Goal: Entertainment & Leisure: Consume media (video, audio)

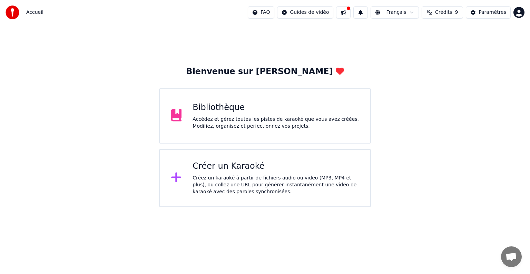
click at [218, 167] on div "Créer un Karaoké" at bounding box center [276, 166] width 167 height 11
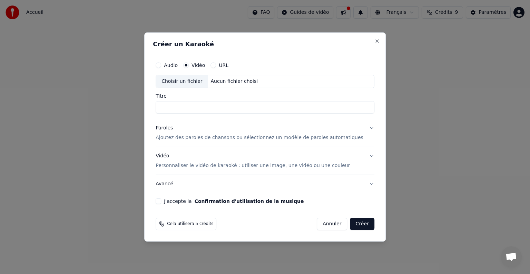
click at [198, 138] on p "Ajoutez des paroles de chansons ou sélectionnez un modèle de paroles automatiqu…" at bounding box center [260, 137] width 208 height 7
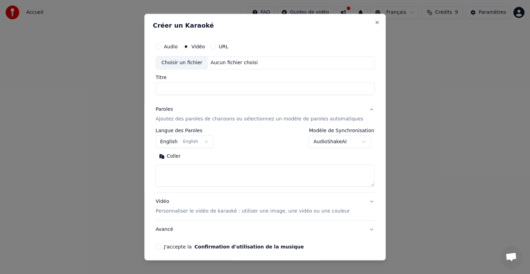
click at [212, 141] on button "English English" at bounding box center [185, 142] width 58 height 12
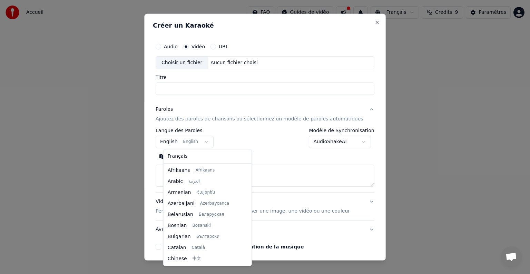
scroll to position [55, 0]
select select "**"
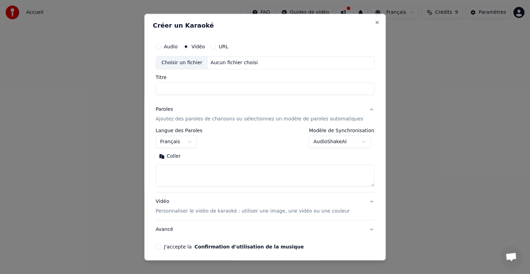
click at [185, 173] on textarea at bounding box center [265, 176] width 219 height 22
paste textarea "**********"
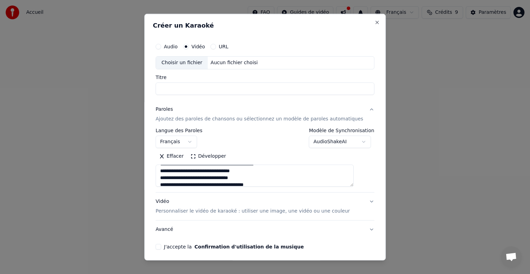
scroll to position [22, 0]
type textarea "**********"
click at [195, 61] on div "Choisir un fichier" at bounding box center [182, 63] width 52 height 12
click at [169, 47] on div "Audio" at bounding box center [167, 47] width 22 height 6
click at [161, 47] on button "Audio" at bounding box center [159, 47] width 6 height 6
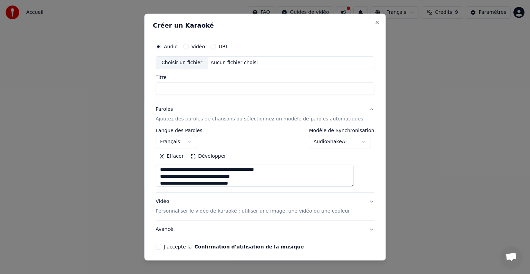
click at [179, 62] on div "Choisir un fichier" at bounding box center [182, 63] width 52 height 12
type input "**********"
click at [280, 89] on input "**********" at bounding box center [265, 88] width 219 height 12
drag, startPoint x: 280, startPoint y: 89, endPoint x: 106, endPoint y: 91, distance: 173.9
click at [106, 91] on body "**********" at bounding box center [265, 103] width 530 height 207
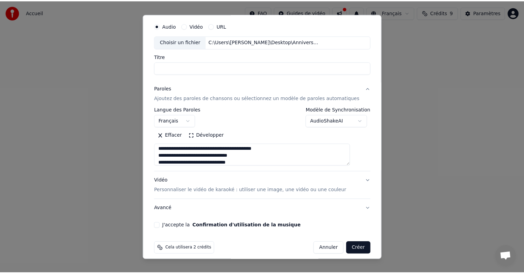
scroll to position [26, 0]
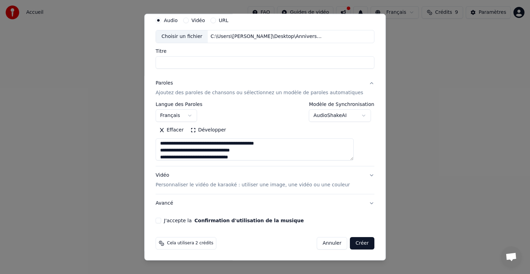
click at [161, 218] on button "J'accepte la Confirmation d'utilisation de la musique" at bounding box center [159, 221] width 6 height 6
click at [350, 242] on button "Créer" at bounding box center [362, 243] width 24 height 12
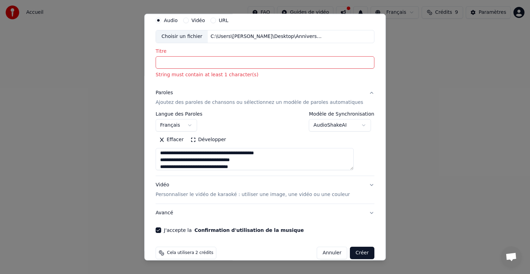
click at [220, 63] on input "Titre" at bounding box center [265, 62] width 219 height 12
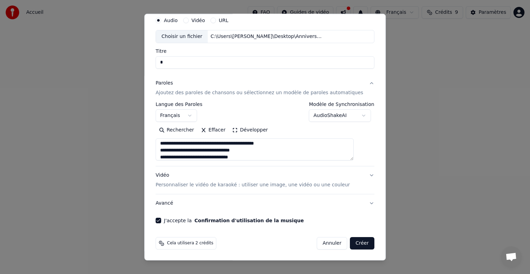
click at [350, 243] on button "Créer" at bounding box center [362, 243] width 24 height 12
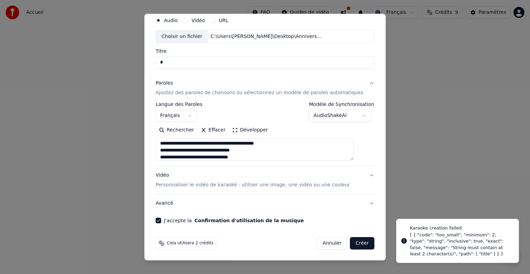
click at [197, 61] on input "Titre" at bounding box center [265, 62] width 219 height 12
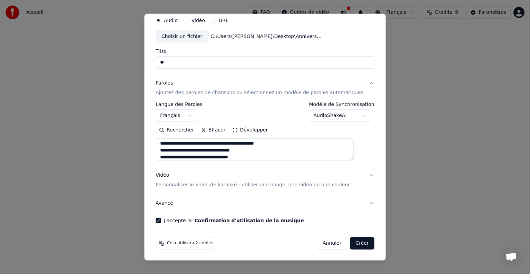
click at [350, 244] on button "Créer" at bounding box center [362, 243] width 24 height 12
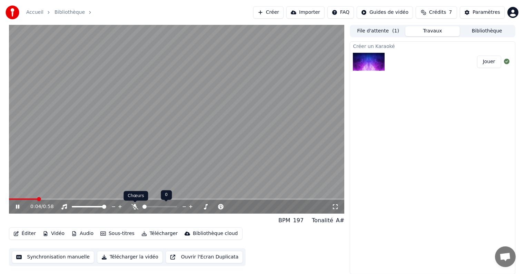
click at [133, 205] on icon at bounding box center [134, 207] width 7 height 6
click at [9, 199] on span at bounding box center [11, 199] width 4 height 4
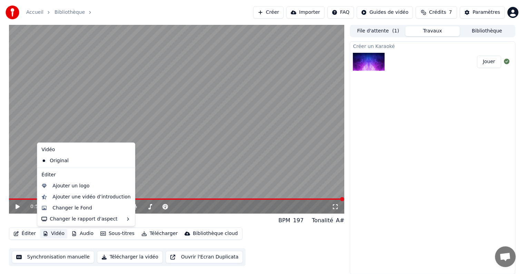
click at [48, 234] on button "Vidéo" at bounding box center [53, 234] width 27 height 10
click at [60, 207] on div "Changer le Fond" at bounding box center [72, 208] width 40 height 7
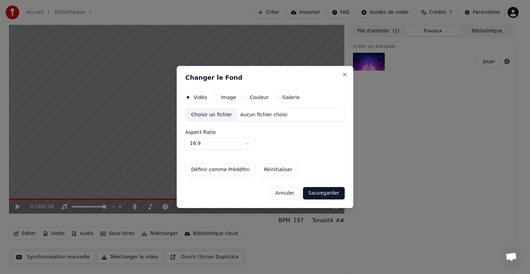
click at [215, 98] on button "Image" at bounding box center [216, 98] width 6 height 6
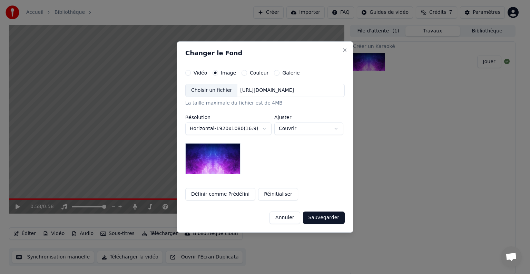
click at [216, 91] on div "Choisir un fichier" at bounding box center [212, 90] width 52 height 12
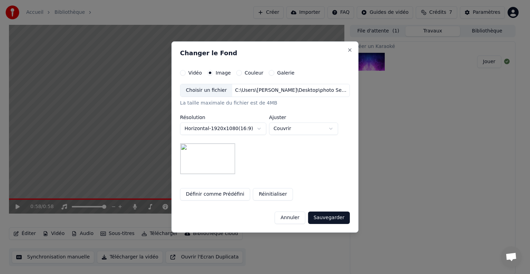
click at [334, 129] on body "**********" at bounding box center [262, 137] width 524 height 274
select select "*******"
click at [333, 218] on button "Sauvegarder" at bounding box center [329, 218] width 42 height 12
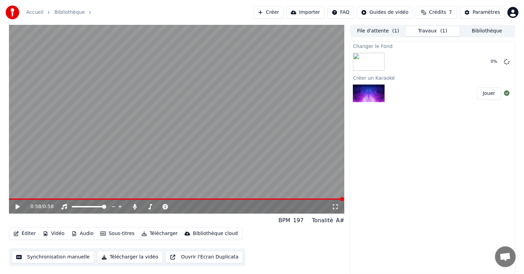
click at [17, 206] on icon at bounding box center [18, 206] width 4 height 5
click at [54, 235] on button "Vidéo" at bounding box center [53, 234] width 27 height 10
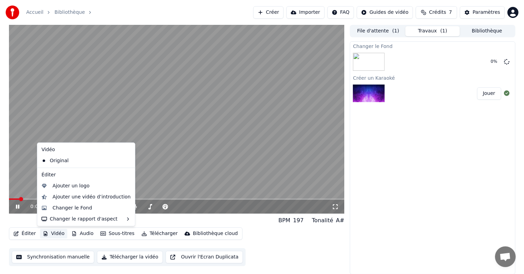
click at [17, 209] on icon at bounding box center [22, 207] width 16 height 6
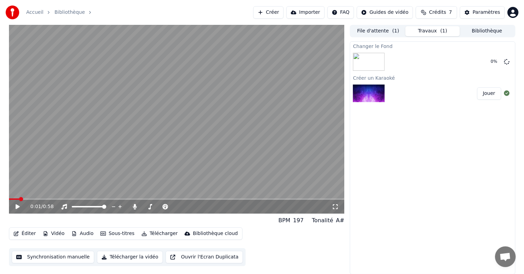
click at [53, 236] on button "Vidéo" at bounding box center [53, 234] width 27 height 10
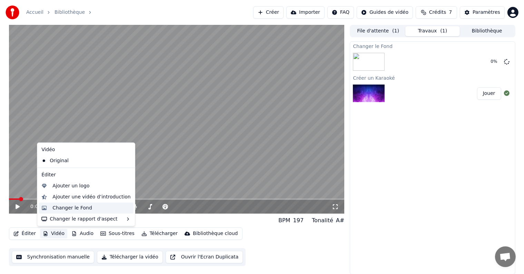
click at [54, 213] on div "Changer le Fond" at bounding box center [86, 208] width 95 height 11
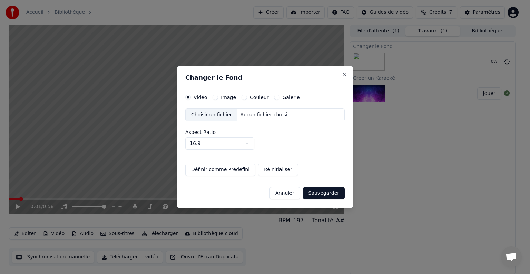
click at [216, 98] on button "Image" at bounding box center [216, 98] width 6 height 6
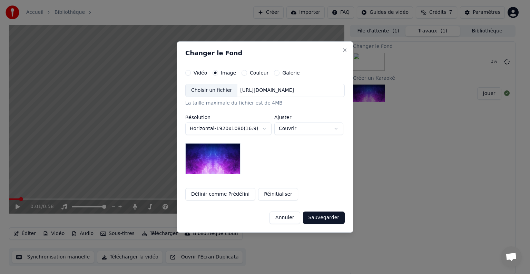
click at [206, 92] on div "Choisir un fichier" at bounding box center [212, 90] width 52 height 12
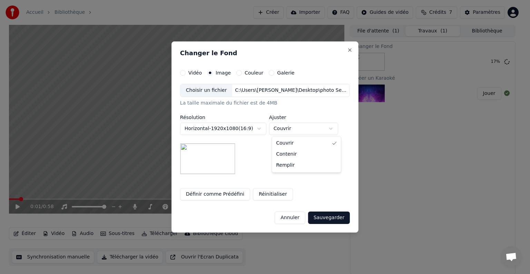
click at [333, 129] on body "**********" at bounding box center [262, 137] width 524 height 274
select select "*******"
click at [320, 220] on button "Sauvegarder" at bounding box center [329, 218] width 42 height 12
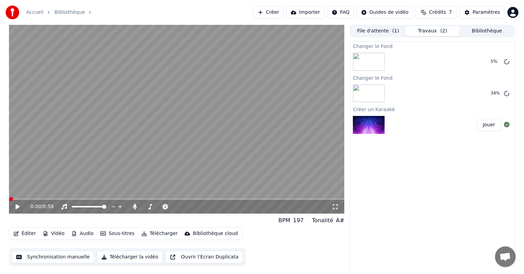
click at [9, 200] on span at bounding box center [11, 199] width 4 height 4
click at [507, 62] on icon at bounding box center [507, 62] width 6 height 6
click at [485, 95] on button "Jouer" at bounding box center [489, 93] width 24 height 12
click at [9, 199] on span at bounding box center [11, 199] width 4 height 4
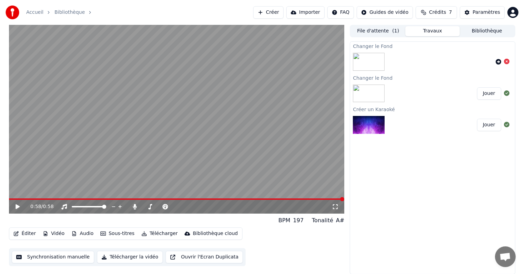
click at [103, 258] on button "Télécharger la vidéo" at bounding box center [130, 257] width 66 height 12
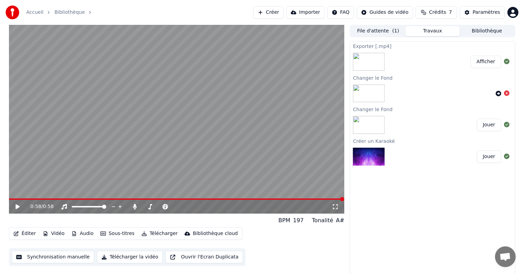
click at [281, 12] on button "Créer" at bounding box center [268, 12] width 30 height 12
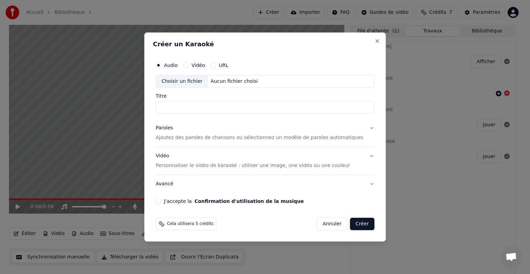
click at [201, 80] on div "Choisir un fichier" at bounding box center [182, 81] width 52 height 12
type input "**********"
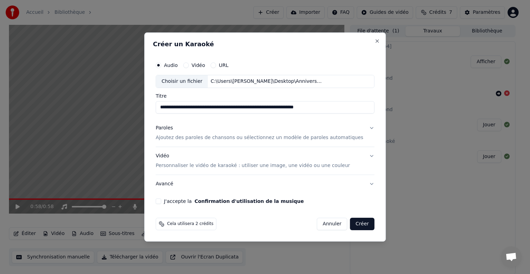
drag, startPoint x: 345, startPoint y: 109, endPoint x: 21, endPoint y: 126, distance: 324.8
click at [21, 126] on body "**********" at bounding box center [262, 137] width 524 height 274
click at [200, 138] on p "Ajoutez des paroles de chansons ou sélectionnez un modèle de paroles automatiqu…" at bounding box center [260, 137] width 208 height 7
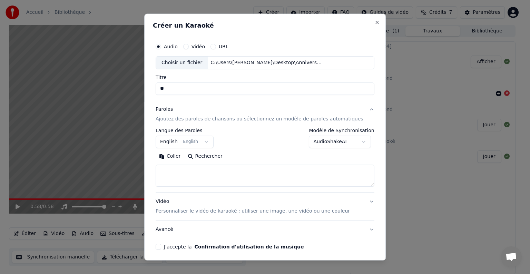
click at [193, 170] on textarea at bounding box center [265, 176] width 219 height 22
paste textarea "**********"
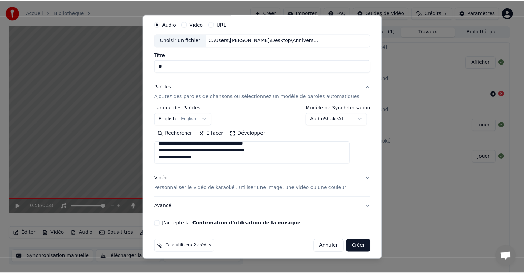
scroll to position [26, 0]
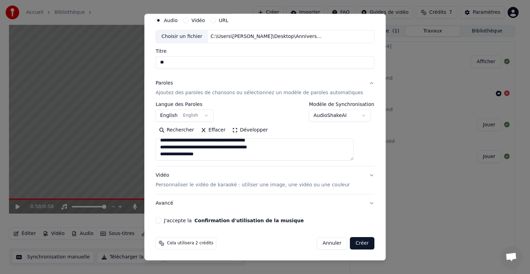
type textarea "**********"
click at [161, 219] on button "J'accepte la Confirmation d'utilisation de la musique" at bounding box center [159, 221] width 6 height 6
click at [352, 240] on button "Créer" at bounding box center [362, 243] width 24 height 12
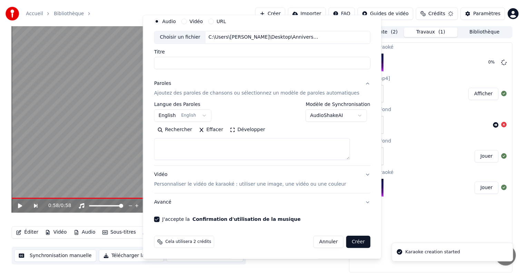
scroll to position [0, 0]
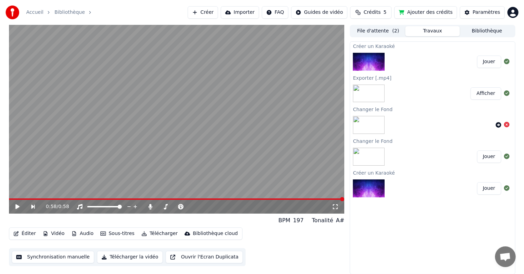
click at [12, 205] on div "0:58 / 0:58" at bounding box center [177, 206] width 330 height 7
click at [18, 207] on icon at bounding box center [17, 206] width 4 height 5
click at [18, 207] on icon at bounding box center [17, 207] width 3 height 4
click at [486, 59] on button "Jouer" at bounding box center [489, 62] width 24 height 12
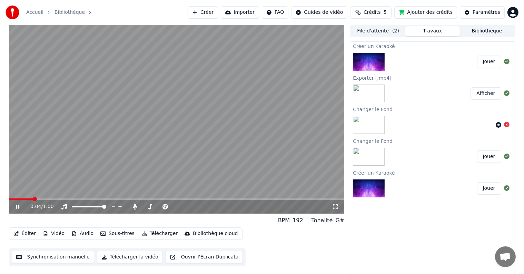
click at [20, 203] on div "0:04 / 1:00" at bounding box center [177, 207] width 336 height 14
click at [17, 207] on icon at bounding box center [17, 207] width 3 height 4
click at [56, 234] on button "Vidéo" at bounding box center [53, 234] width 27 height 10
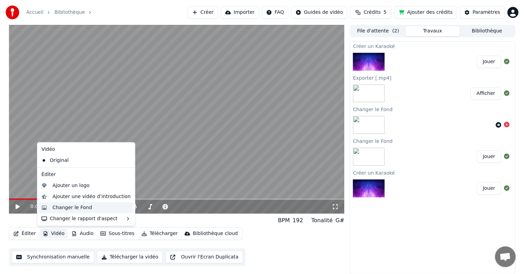
click at [74, 212] on div "Changer le Fond" at bounding box center [86, 207] width 95 height 11
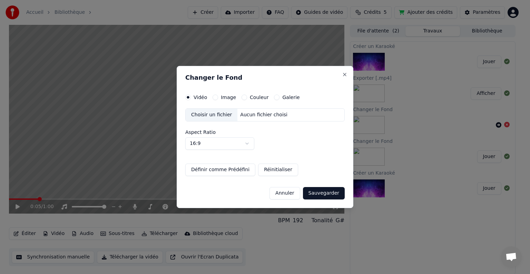
click at [218, 99] on div "Image" at bounding box center [224, 98] width 23 height 6
click at [216, 97] on button "Image" at bounding box center [216, 98] width 6 height 6
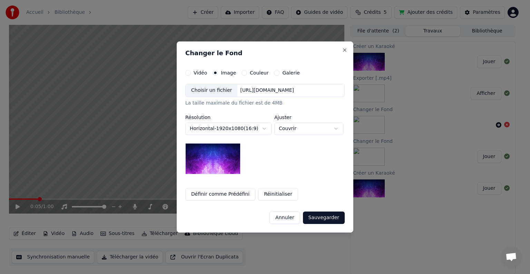
click at [218, 93] on div "Choisir un fichier" at bounding box center [212, 90] width 52 height 12
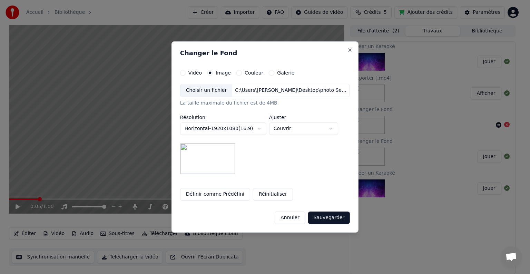
click at [339, 129] on body "**********" at bounding box center [262, 137] width 524 height 274
select select "*******"
click at [334, 220] on button "Sauvegarder" at bounding box center [329, 218] width 42 height 12
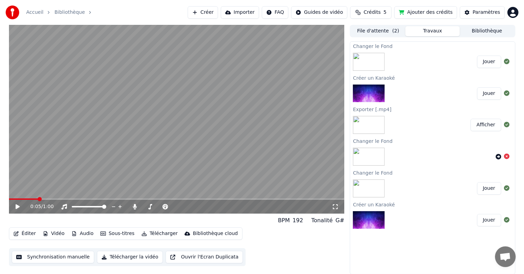
click at [493, 61] on button "Jouer" at bounding box center [489, 62] width 24 height 12
click at [53, 258] on button "Synchronisation manuelle" at bounding box center [53, 257] width 83 height 12
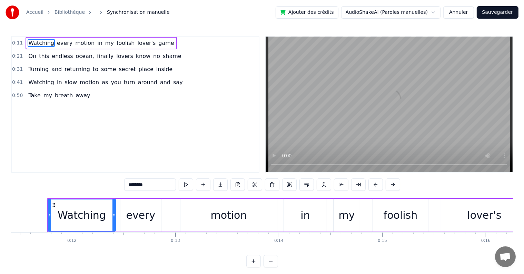
scroll to position [0, 1183]
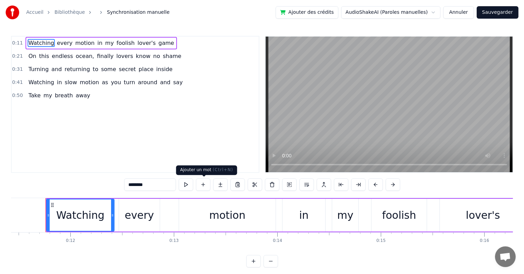
click at [205, 183] on button at bounding box center [203, 184] width 14 height 12
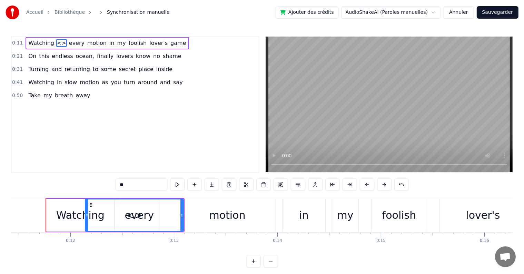
drag, startPoint x: 116, startPoint y: 206, endPoint x: 86, endPoint y: 211, distance: 30.7
click at [86, 211] on div at bounding box center [87, 214] width 3 height 31
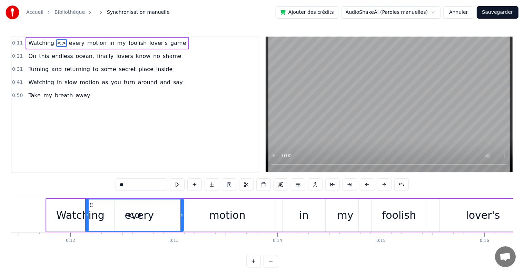
drag, startPoint x: 135, startPoint y: 185, endPoint x: 100, endPoint y: 186, distance: 35.5
click at [100, 186] on div "0:11 Watching <> every motion in my foolish lover's game 0:21 On this endless o…" at bounding box center [262, 152] width 502 height 232
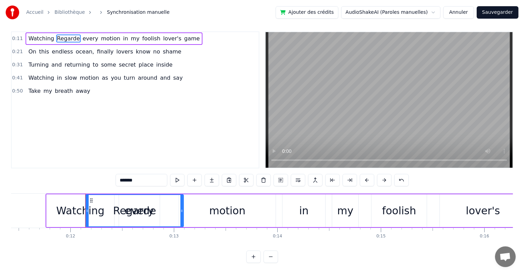
scroll to position [10, 0]
type input "*******"
click at [183, 204] on div "Regarde" at bounding box center [134, 210] width 99 height 33
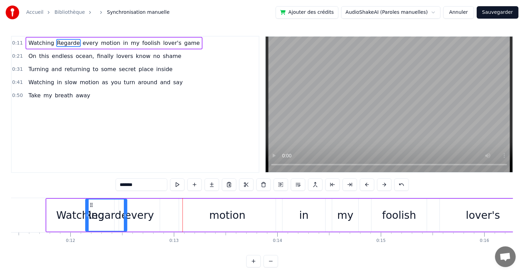
drag, startPoint x: 181, startPoint y: 214, endPoint x: 125, endPoint y: 214, distance: 56.6
click at [125, 214] on icon at bounding box center [125, 216] width 3 height 6
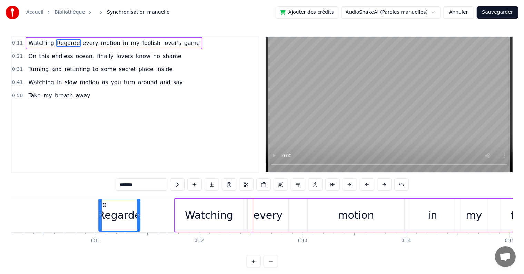
scroll to position [0, 1050]
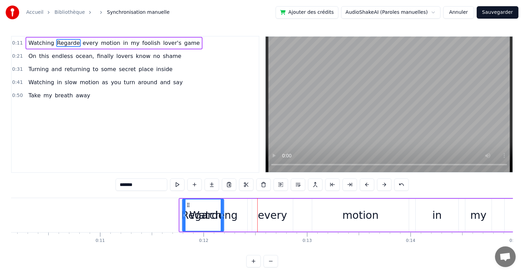
drag, startPoint x: 89, startPoint y: 205, endPoint x: 187, endPoint y: 212, distance: 98.6
click at [187, 212] on div "Regarde" at bounding box center [203, 214] width 41 height 31
click at [216, 184] on button at bounding box center [212, 184] width 14 height 12
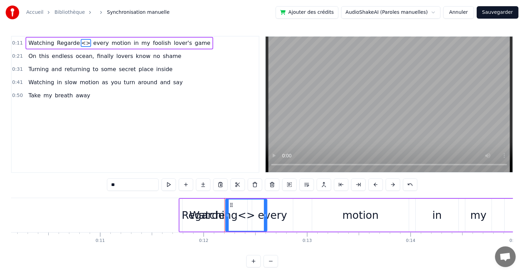
drag, startPoint x: 147, startPoint y: 187, endPoint x: 114, endPoint y: 187, distance: 32.4
click at [123, 187] on input "**" at bounding box center [133, 184] width 52 height 12
type input "*"
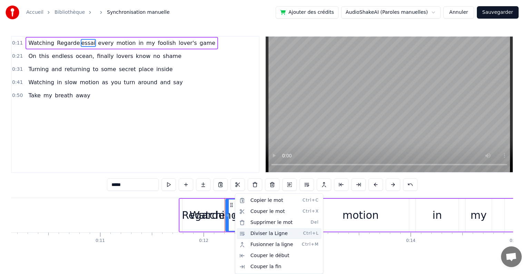
click at [250, 230] on div "Diviser la Ligne Ctrl+L" at bounding box center [279, 233] width 85 height 11
type input "*******"
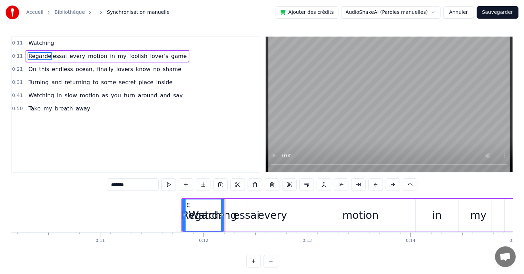
drag, startPoint x: 65, startPoint y: 57, endPoint x: 55, endPoint y: 42, distance: 18.1
click at [55, 42] on div "0:11 Watching 0:11 Regarde essai every motion in my foolish lover's game 0:21 O…" at bounding box center [135, 104] width 248 height 137
drag, startPoint x: 69, startPoint y: 57, endPoint x: 47, endPoint y: 41, distance: 27.3
click at [47, 41] on div "0:11 Watching 0:11 Regarde essai every motion in my foolish lover's game 0:21 O…" at bounding box center [135, 104] width 248 height 137
drag, startPoint x: 35, startPoint y: 54, endPoint x: 55, endPoint y: 53, distance: 20.0
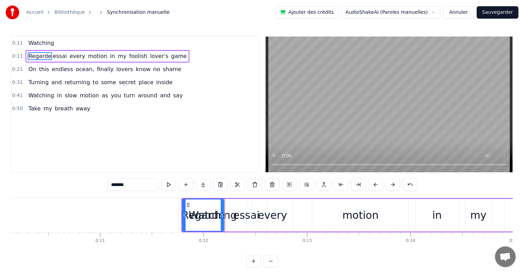
click at [55, 53] on span "Regarde essai" at bounding box center [48, 56] width 40 height 8
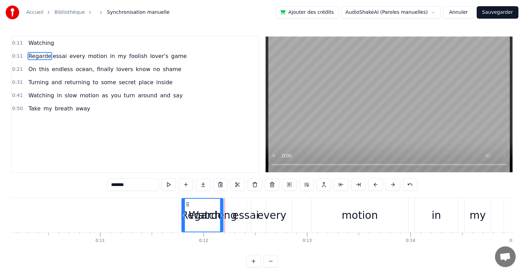
drag, startPoint x: 43, startPoint y: 44, endPoint x: 46, endPoint y: 55, distance: 11.3
click at [49, 56] on div "0:11 Watching 0:11 Regarde essai every motion in my foolish lover's game 0:21 O…" at bounding box center [135, 104] width 248 height 137
drag, startPoint x: 43, startPoint y: 43, endPoint x: 54, endPoint y: 63, distance: 22.7
click at [54, 63] on div "0:11 Watching 0:11 Regarde essai every motion in my foolish lover's game 0:21 O…" at bounding box center [135, 104] width 248 height 137
click at [460, 11] on button "Annuler" at bounding box center [458, 12] width 30 height 12
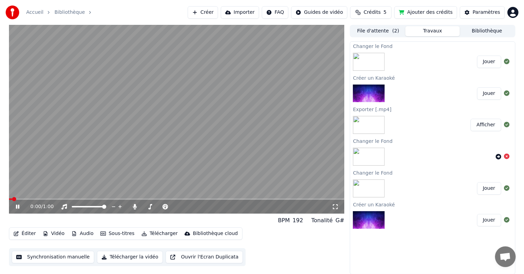
click at [39, 257] on button "Synchronisation manuelle" at bounding box center [53, 257] width 83 height 12
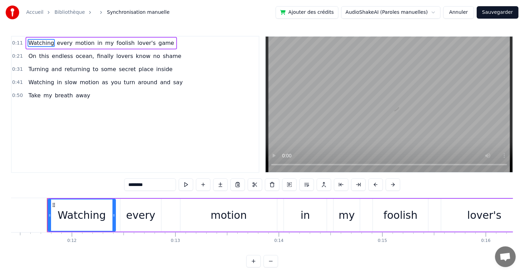
scroll to position [0, 1183]
click at [501, 11] on button "Sauvegarder" at bounding box center [498, 12] width 42 height 12
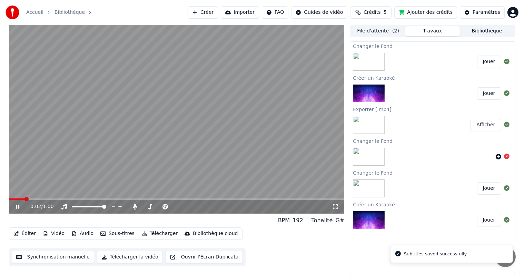
click at [16, 208] on icon at bounding box center [17, 207] width 3 height 4
click at [122, 258] on button "Télécharger la vidéo" at bounding box center [130, 257] width 66 height 12
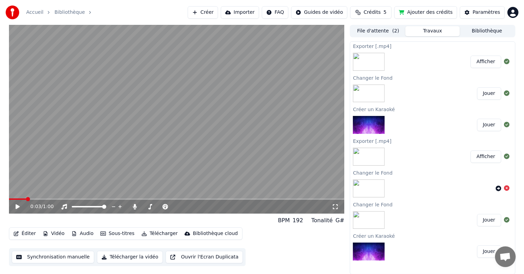
click at [482, 65] on button "Afficher" at bounding box center [486, 62] width 30 height 12
click at [494, 158] on button "Afficher" at bounding box center [486, 156] width 30 height 12
click at [482, 154] on button "Afficher" at bounding box center [486, 156] width 30 height 12
click at [487, 155] on button "Afficher" at bounding box center [486, 156] width 30 height 12
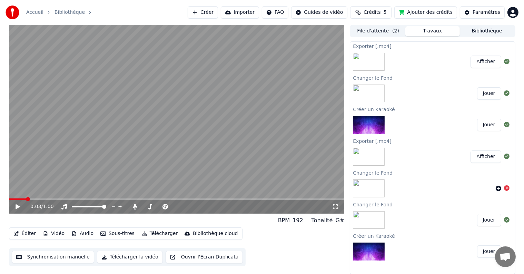
click at [484, 158] on button "Afficher" at bounding box center [486, 156] width 30 height 12
click at [58, 10] on link "Bibliothèque" at bounding box center [70, 12] width 30 height 7
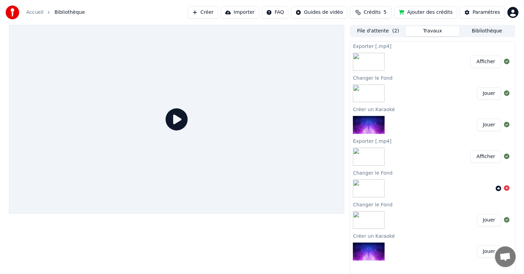
click at [67, 12] on span "Bibliothèque" at bounding box center [70, 12] width 30 height 7
click at [482, 30] on button "Bibliothèque" at bounding box center [487, 31] width 55 height 10
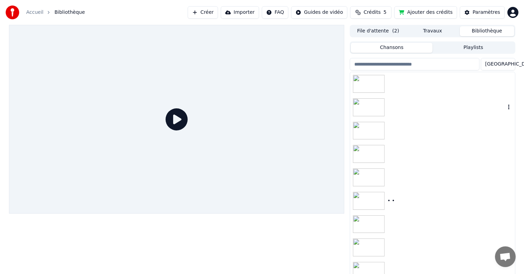
click at [377, 110] on img at bounding box center [369, 107] width 32 height 18
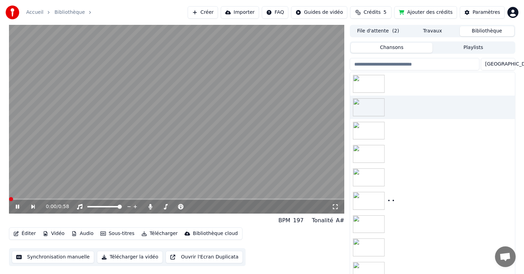
click at [9, 199] on span at bounding box center [11, 199] width 4 height 4
click at [20, 205] on icon at bounding box center [22, 207] width 16 height 6
click at [125, 255] on button "Télécharger la vidéo" at bounding box center [130, 257] width 66 height 12
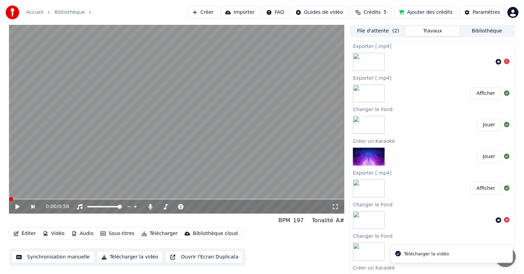
click at [9, 201] on span at bounding box center [11, 199] width 4 height 4
click at [122, 261] on button "Télécharger la vidéo" at bounding box center [130, 257] width 66 height 12
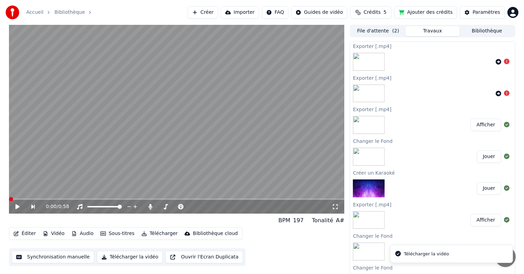
click at [122, 261] on button "Télécharger la vidéo" at bounding box center [130, 257] width 66 height 12
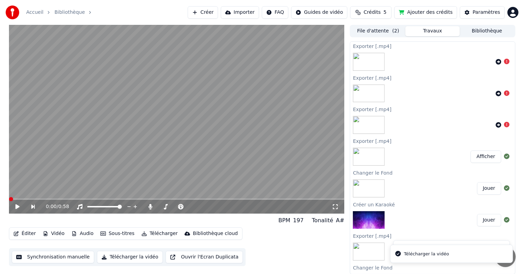
click at [122, 261] on button "Télécharger la vidéo" at bounding box center [130, 257] width 66 height 12
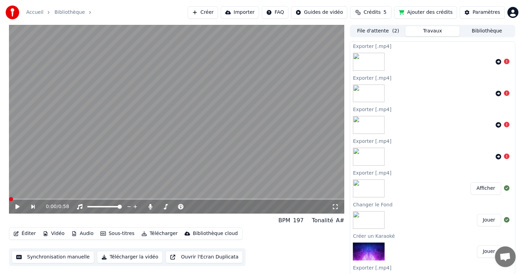
click at [218, 10] on button "Créer" at bounding box center [203, 12] width 30 height 12
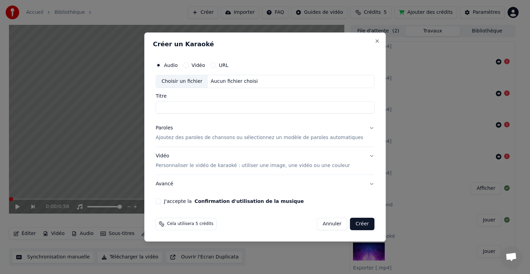
click at [197, 78] on div "Choisir un fichier" at bounding box center [182, 81] width 52 height 12
type input "**********"
drag, startPoint x: 291, startPoint y: 104, endPoint x: 110, endPoint y: 110, distance: 180.2
click at [110, 110] on body "**********" at bounding box center [262, 137] width 524 height 274
click at [205, 139] on p "Ajoutez des paroles de chansons ou sélectionnez un modèle de paroles automatiqu…" at bounding box center [260, 137] width 208 height 7
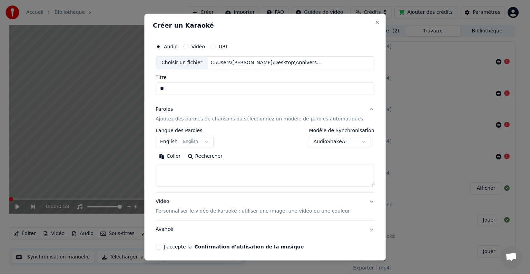
click at [207, 145] on body "**********" at bounding box center [262, 137] width 524 height 274
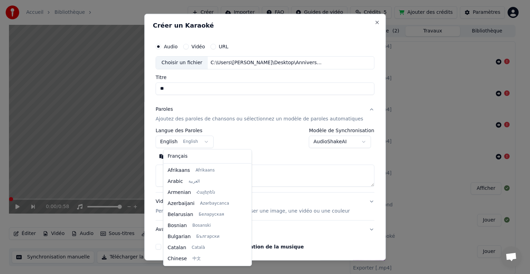
scroll to position [55, 0]
select select "**"
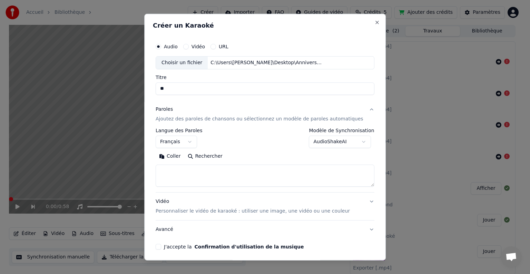
click at [192, 169] on textarea at bounding box center [265, 176] width 219 height 22
paste textarea "**********"
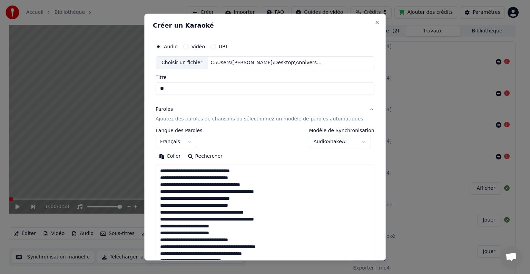
scroll to position [160, 0]
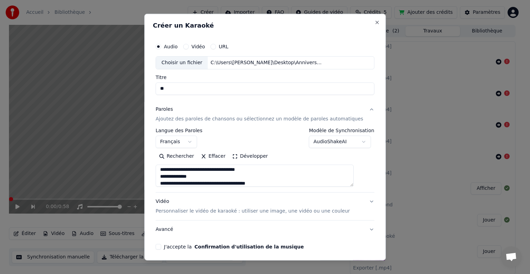
type textarea "**********"
click at [164, 249] on div "J'accepte la Confirmation d'utilisation de la musique" at bounding box center [265, 247] width 219 height 6
click at [192, 62] on div "Choisir un fichier" at bounding box center [182, 63] width 52 height 12
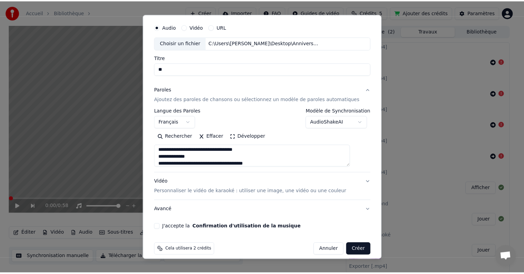
scroll to position [26, 0]
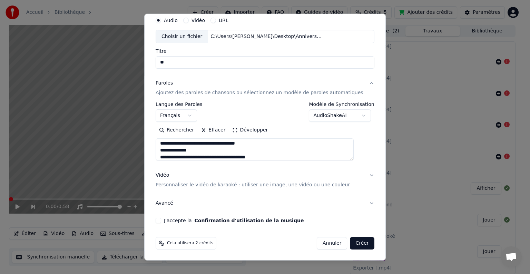
click at [195, 225] on div "**********" at bounding box center [265, 118] width 224 height 215
click at [193, 223] on div "**********" at bounding box center [265, 118] width 224 height 215
click at [192, 221] on label "J'accepte la Confirmation d'utilisation de la musique" at bounding box center [234, 220] width 140 height 5
click at [161, 221] on button "J'accepte la Confirmation d'utilisation de la musique" at bounding box center [159, 221] width 6 height 6
click at [350, 243] on button "Créer" at bounding box center [362, 243] width 24 height 12
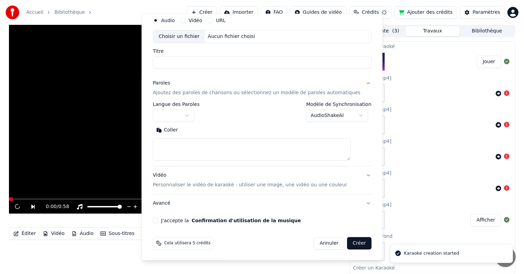
scroll to position [0, 0]
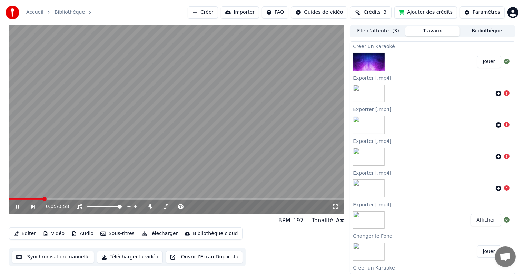
click at [17, 209] on icon at bounding box center [22, 207] width 16 height 6
click at [17, 212] on div "0:06 / 0:58" at bounding box center [177, 207] width 336 height 14
click at [17, 212] on div "0:07 / 0:58" at bounding box center [177, 207] width 336 height 14
click at [17, 208] on icon at bounding box center [22, 207] width 16 height 6
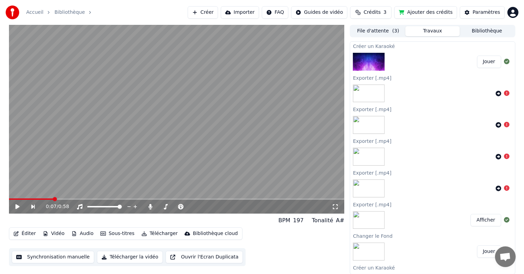
click at [17, 208] on icon at bounding box center [17, 206] width 4 height 5
click at [17, 208] on icon at bounding box center [22, 207] width 16 height 6
click at [9, 197] on span at bounding box center [11, 199] width 4 height 4
click at [122, 256] on button "Télécharger la vidéo" at bounding box center [130, 257] width 66 height 12
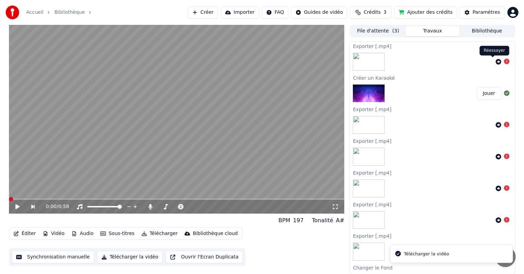
click at [496, 62] on icon at bounding box center [499, 62] width 6 height 6
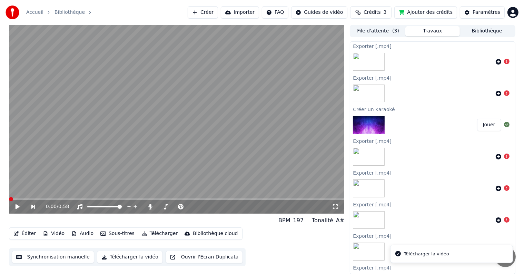
click at [496, 62] on icon at bounding box center [499, 62] width 6 height 6
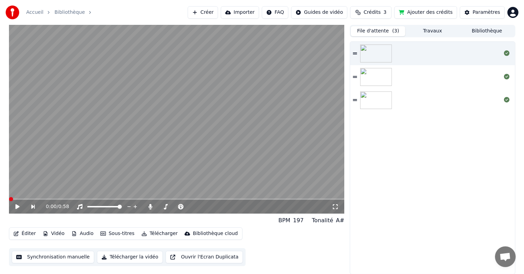
click at [367, 30] on button "File d'attente ( 3 )" at bounding box center [378, 31] width 55 height 10
click at [485, 36] on button "Bibliothèque" at bounding box center [487, 31] width 55 height 10
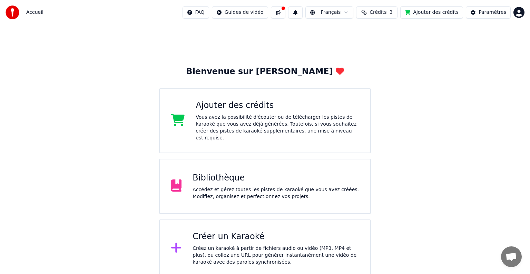
click at [216, 236] on div "Créer un Karaoké Créez un karaoké à partir de fichiers audio ou vidéo (MP3, MP4…" at bounding box center [276, 248] width 167 height 35
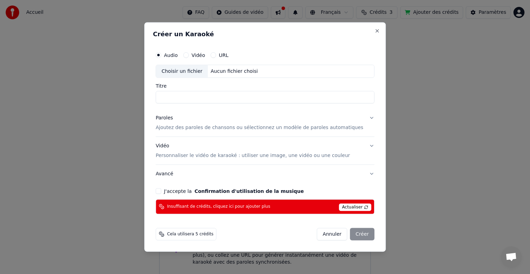
click at [189, 56] on button "Vidéo" at bounding box center [186, 55] width 6 height 6
click at [178, 57] on label "Audio" at bounding box center [171, 55] width 14 height 5
click at [161, 57] on button "Audio" at bounding box center [159, 55] width 6 height 6
click at [185, 76] on div "Choisir un fichier" at bounding box center [182, 71] width 52 height 12
type input "**********"
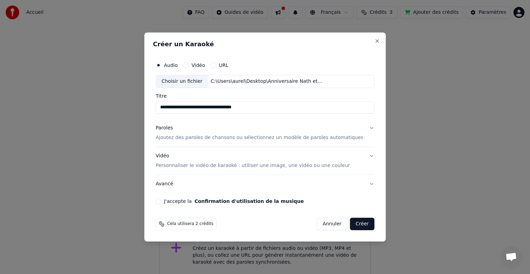
drag, startPoint x: 293, startPoint y: 109, endPoint x: 0, endPoint y: 111, distance: 292.6
click at [0, 114] on body "**********" at bounding box center [265, 138] width 530 height 277
click at [193, 135] on p "Ajoutez des paroles de chansons ou sélectionnez un modèle de paroles automatiqu…" at bounding box center [260, 137] width 208 height 7
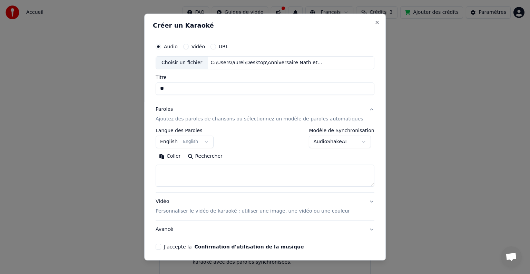
click at [209, 141] on button "English English" at bounding box center [185, 142] width 58 height 12
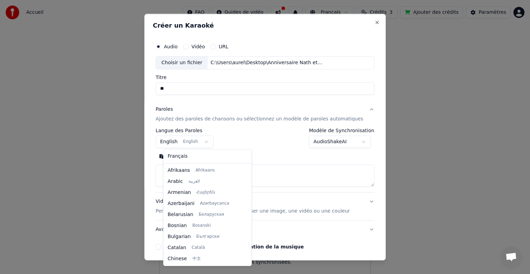
scroll to position [55, 0]
select select "**"
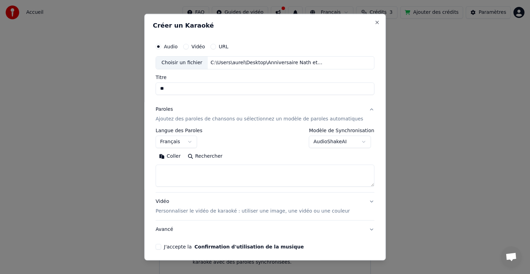
click at [185, 175] on textarea at bounding box center [265, 176] width 219 height 22
paste textarea "**********"
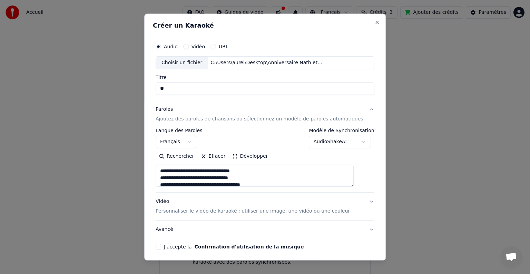
scroll to position [160, 0]
type textarea "**********"
click at [226, 211] on p "Personnaliser le vidéo de karaoké : utiliser une image, une vidéo ou une couleur" at bounding box center [253, 211] width 194 height 7
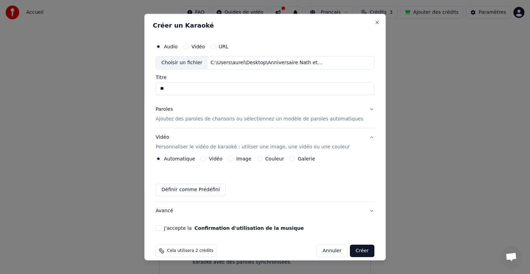
click at [234, 159] on button "Image" at bounding box center [231, 159] width 6 height 6
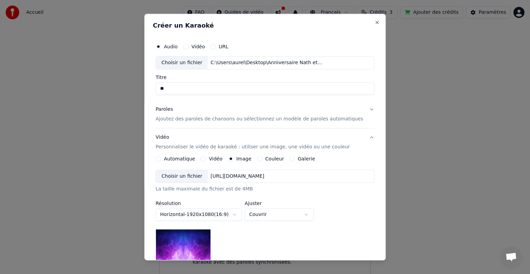
click at [197, 180] on div "Choisir un fichier" at bounding box center [182, 176] width 52 height 12
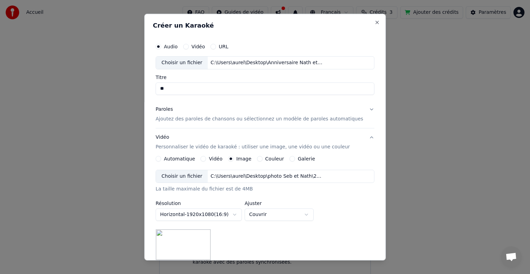
click at [316, 218] on body "Accueil FAQ Guides de vidéo Français Crédits 3 Ajouter des crédits Paramètres B…" at bounding box center [265, 138] width 530 height 277
select select "*******"
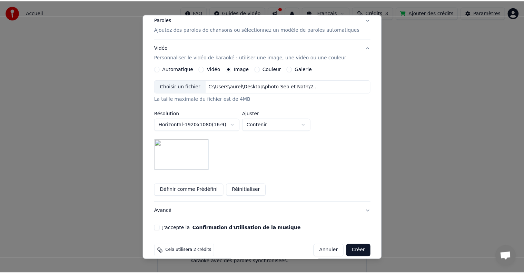
scroll to position [92, 0]
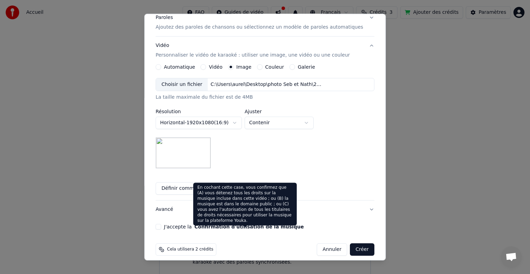
click at [183, 227] on label "J'accepte la Confirmation d'utilisation de la musique" at bounding box center [234, 226] width 140 height 5
click at [161, 227] on button "J'accepte la Confirmation d'utilisation de la musique" at bounding box center [159, 227] width 6 height 6
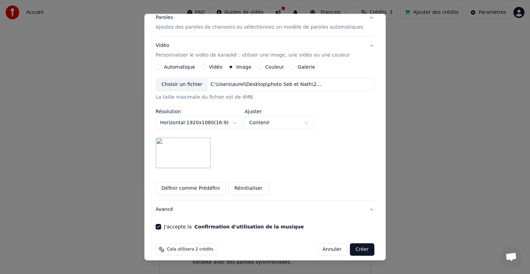
click at [350, 247] on button "Créer" at bounding box center [362, 249] width 24 height 12
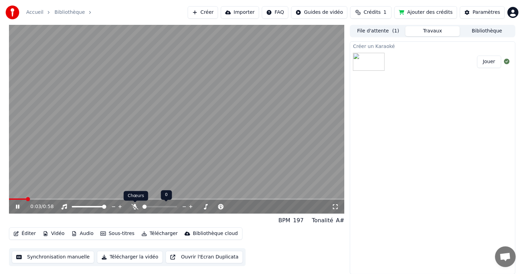
click at [134, 206] on icon at bounding box center [134, 207] width 7 height 6
click at [9, 199] on span at bounding box center [11, 199] width 4 height 4
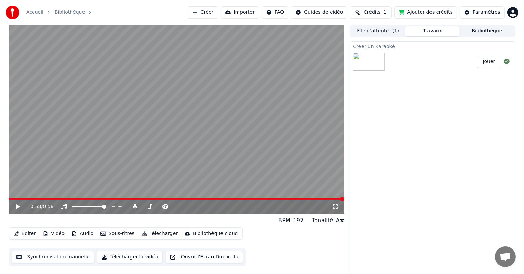
click at [121, 257] on button "Télécharger la vidéo" at bounding box center [130, 257] width 66 height 12
click at [491, 58] on button "Afficher" at bounding box center [486, 62] width 30 height 12
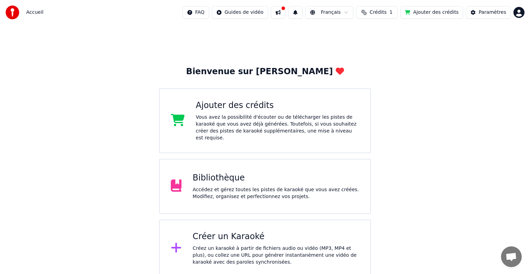
click at [238, 173] on div "Bibliothèque" at bounding box center [276, 178] width 167 height 11
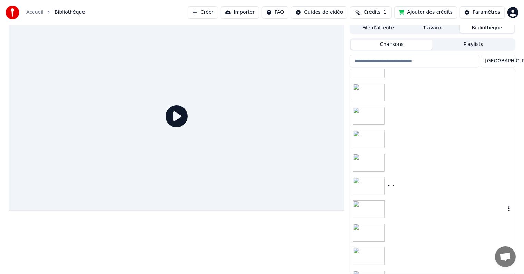
scroll to position [8, 0]
click at [377, 194] on img at bounding box center [369, 190] width 32 height 18
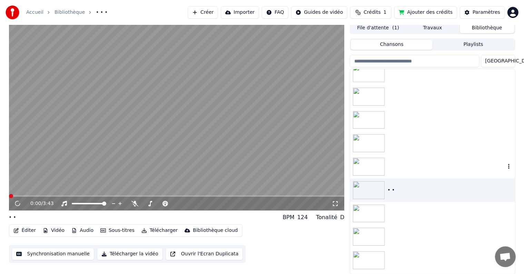
click at [371, 167] on img at bounding box center [369, 167] width 32 height 18
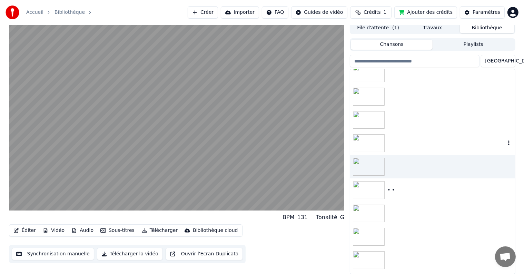
click at [367, 137] on img at bounding box center [369, 143] width 32 height 18
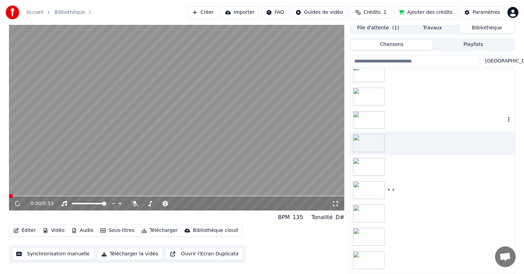
click at [368, 126] on img at bounding box center [369, 120] width 32 height 18
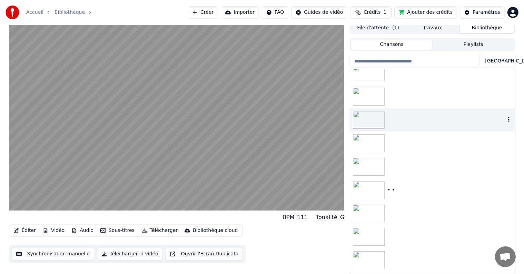
click at [370, 105] on div at bounding box center [432, 96] width 165 height 23
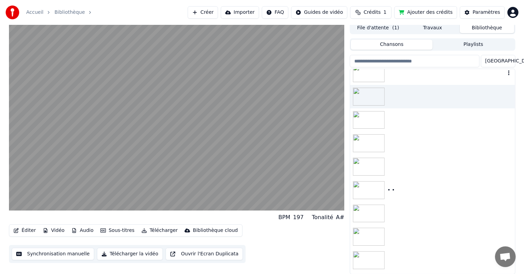
click at [375, 79] on img at bounding box center [369, 73] width 32 height 18
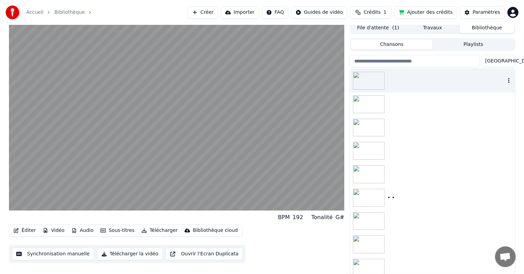
click at [374, 77] on img at bounding box center [369, 81] width 32 height 18
click at [372, 81] on img at bounding box center [369, 81] width 32 height 18
click at [371, 100] on img at bounding box center [369, 104] width 32 height 18
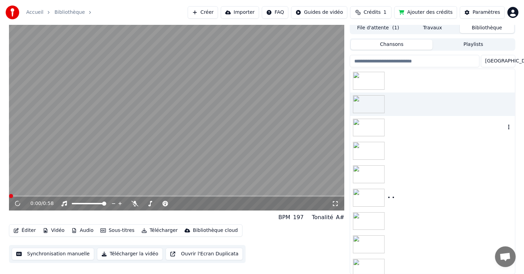
click at [371, 121] on img at bounding box center [369, 128] width 32 height 18
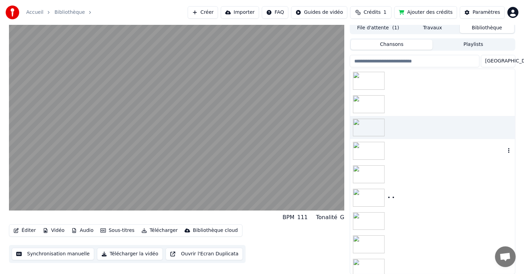
click at [368, 146] on img at bounding box center [369, 151] width 32 height 18
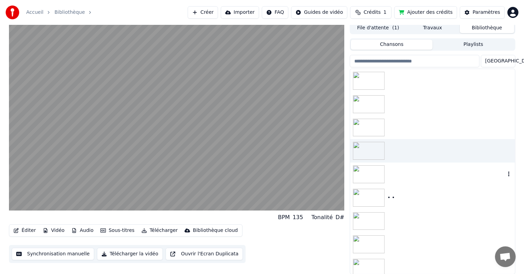
click at [367, 171] on img at bounding box center [369, 174] width 32 height 18
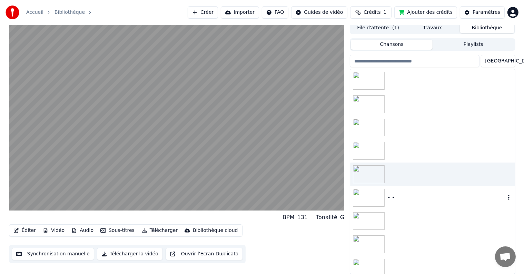
click at [369, 199] on img at bounding box center [369, 198] width 32 height 18
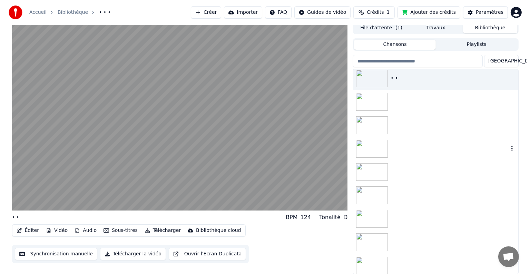
scroll to position [123, 0]
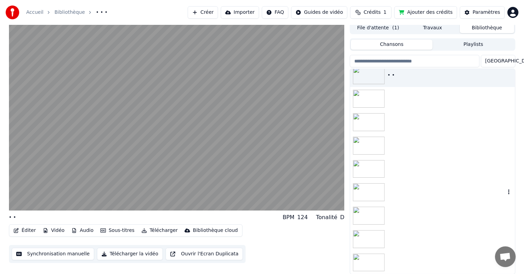
click at [367, 187] on img at bounding box center [369, 192] width 32 height 18
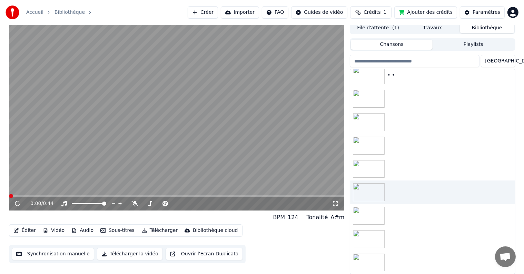
click at [376, 257] on img at bounding box center [369, 263] width 32 height 18
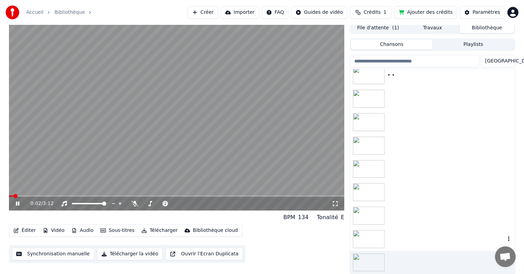
click at [371, 234] on img at bounding box center [369, 239] width 32 height 18
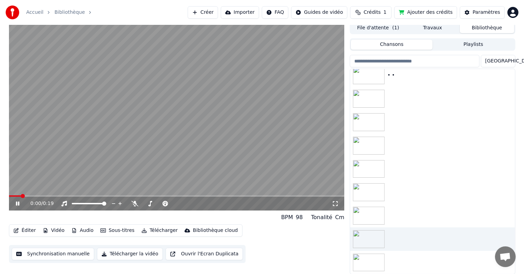
click at [372, 266] on img at bounding box center [369, 263] width 32 height 18
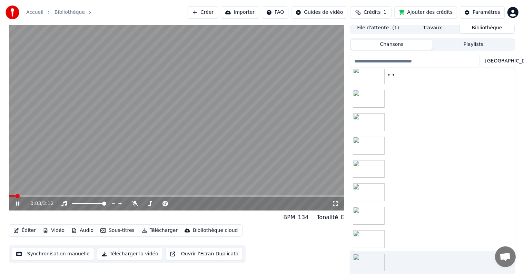
click at [18, 204] on icon at bounding box center [17, 204] width 3 height 4
click at [52, 232] on button "Vidéo" at bounding box center [53, 231] width 27 height 10
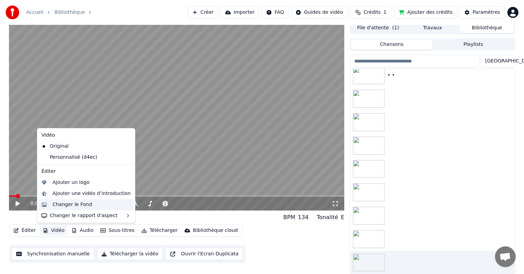
click at [71, 204] on div "Changer le Fond" at bounding box center [72, 204] width 40 height 7
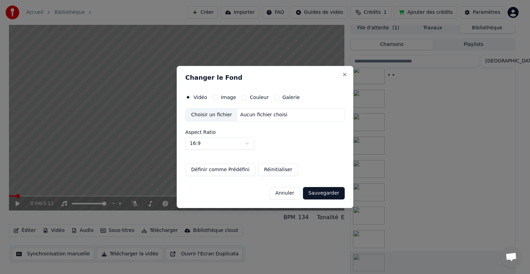
click at [209, 115] on div "Choisir un fichier" at bounding box center [212, 115] width 52 height 12
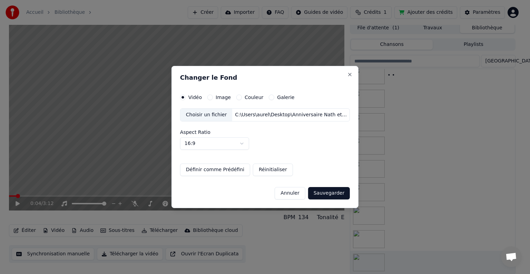
click at [244, 139] on body "Accueil Bibliothèque Créer Importer FAQ Guides de vidéo Crédits 1 Ajouter des c…" at bounding box center [262, 134] width 524 height 274
click at [246, 142] on body "Accueil Bibliothèque Créer Importer FAQ Guides de vidéo Crédits 1 Ajouter des c…" at bounding box center [262, 134] width 524 height 274
click at [319, 194] on button "Sauvegarder" at bounding box center [329, 193] width 42 height 12
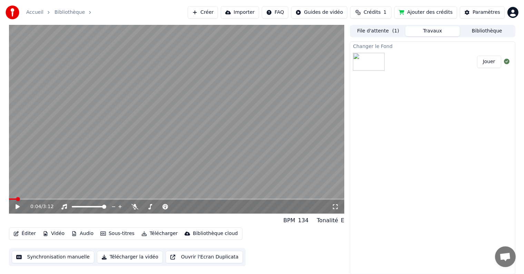
click at [494, 63] on button "Jouer" at bounding box center [489, 62] width 24 height 12
click at [19, 206] on icon at bounding box center [17, 207] width 3 height 4
click at [9, 200] on span at bounding box center [11, 199] width 4 height 4
click at [18, 209] on icon at bounding box center [22, 207] width 16 height 6
click at [18, 207] on icon at bounding box center [17, 207] width 3 height 4
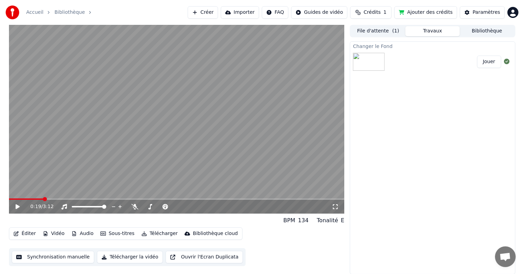
click at [18, 206] on icon at bounding box center [18, 206] width 4 height 5
click at [13, 207] on div "0:46 / 3:12" at bounding box center [177, 206] width 330 height 7
click at [17, 208] on icon at bounding box center [17, 207] width 3 height 4
click at [9, 199] on span at bounding box center [11, 199] width 4 height 4
click at [16, 207] on icon at bounding box center [18, 206] width 4 height 5
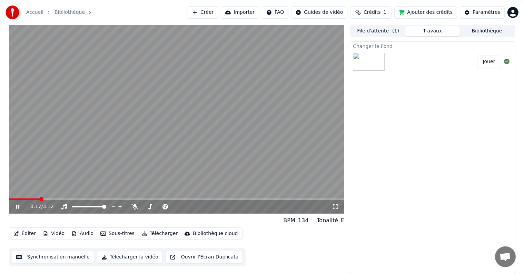
click at [17, 206] on icon at bounding box center [22, 207] width 16 height 6
click at [12, 199] on span at bounding box center [14, 199] width 4 height 4
click at [17, 208] on icon at bounding box center [22, 207] width 16 height 6
click at [18, 206] on icon at bounding box center [18, 206] width 4 height 5
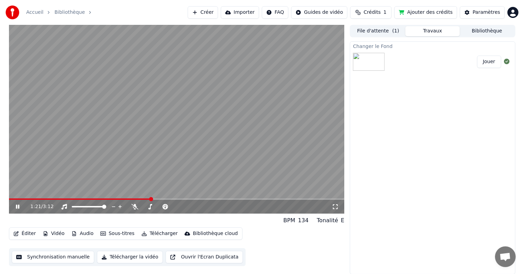
click at [18, 206] on icon at bounding box center [17, 207] width 3 height 4
click at [16, 208] on icon at bounding box center [18, 206] width 4 height 5
